Goal: Task Accomplishment & Management: Use online tool/utility

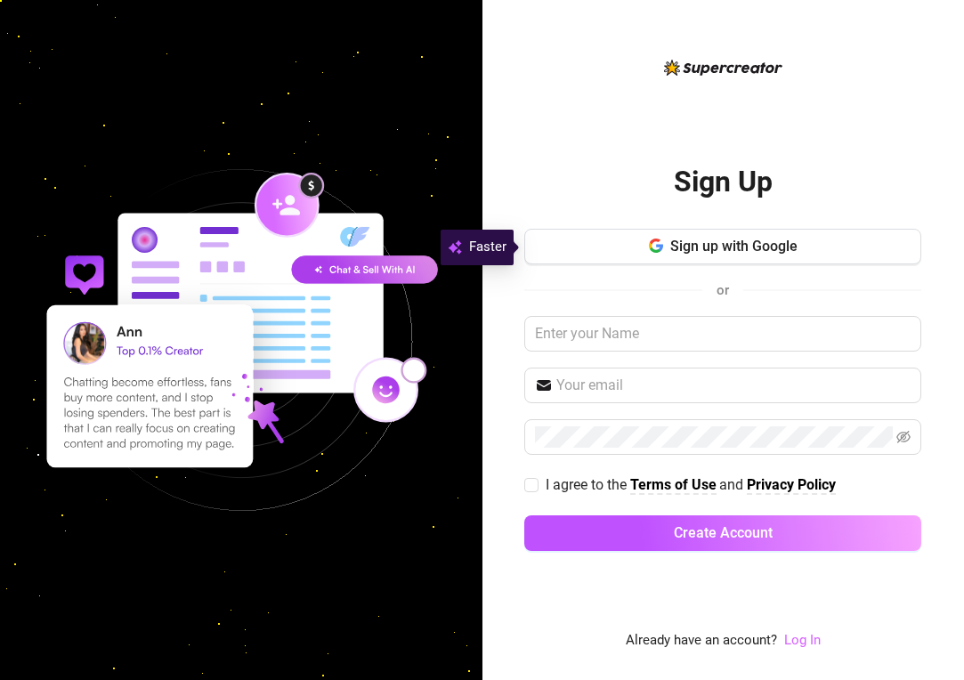
click at [807, 643] on link "Log In" at bounding box center [802, 640] width 36 height 16
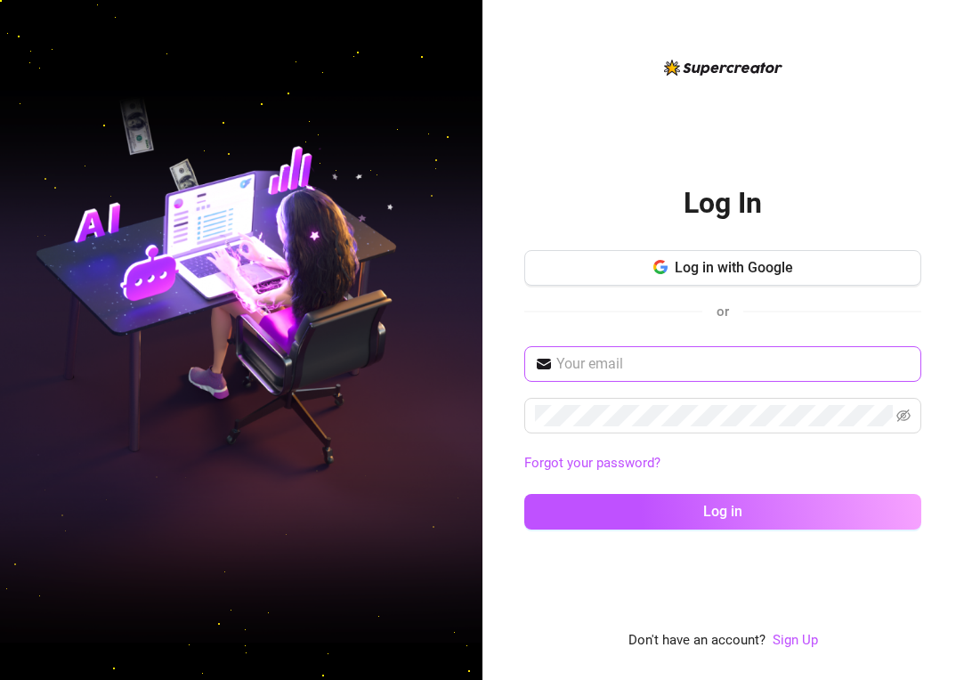
click at [634, 375] on span at bounding box center [722, 364] width 397 height 36
type input "[EMAIL_ADDRESS][DOMAIN_NAME]"
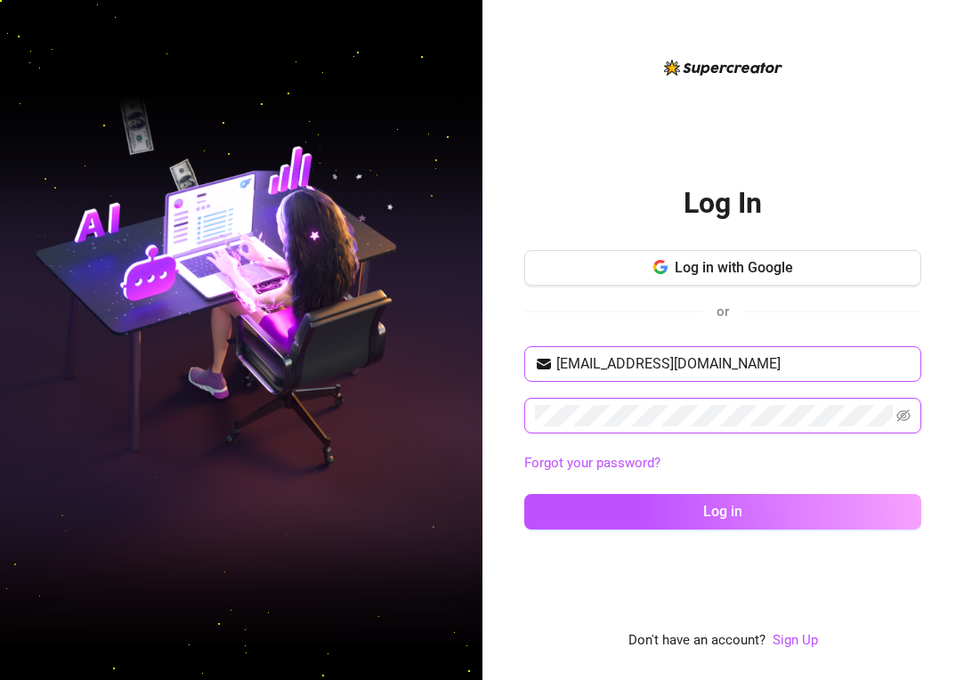
click at [723, 511] on button "Log in" at bounding box center [722, 512] width 397 height 36
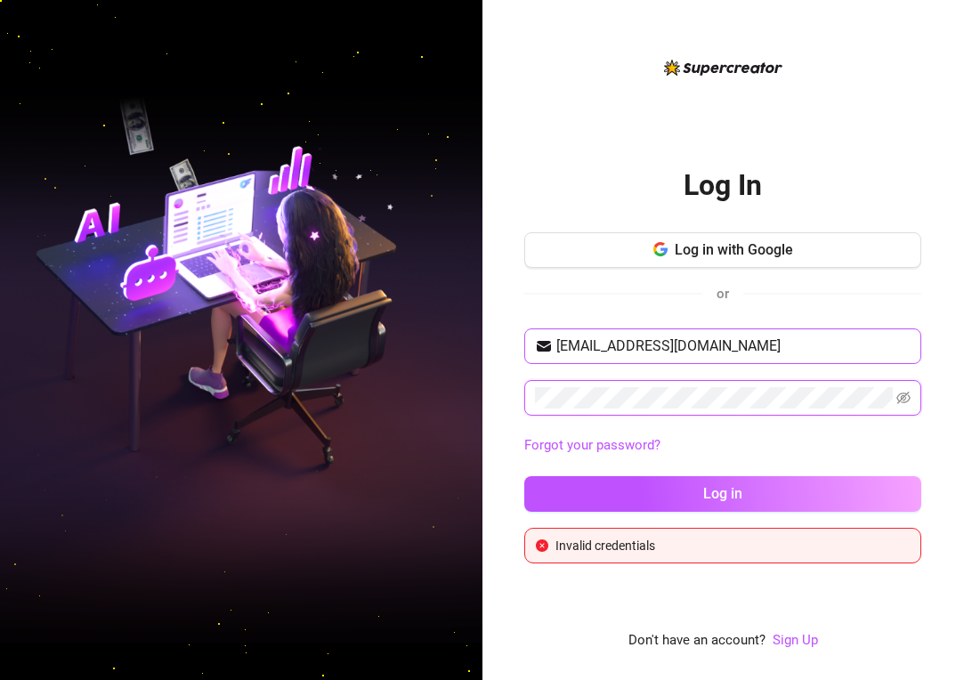
click at [723, 493] on button "Log in" at bounding box center [722, 494] width 397 height 36
